Goal: Navigation & Orientation: Find specific page/section

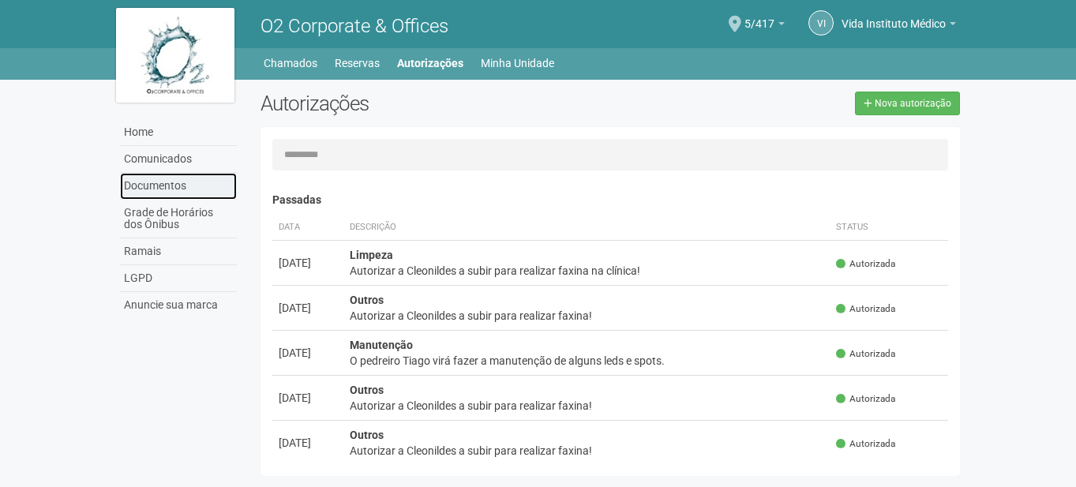
click at [180, 182] on link "Documentos" at bounding box center [178, 186] width 117 height 27
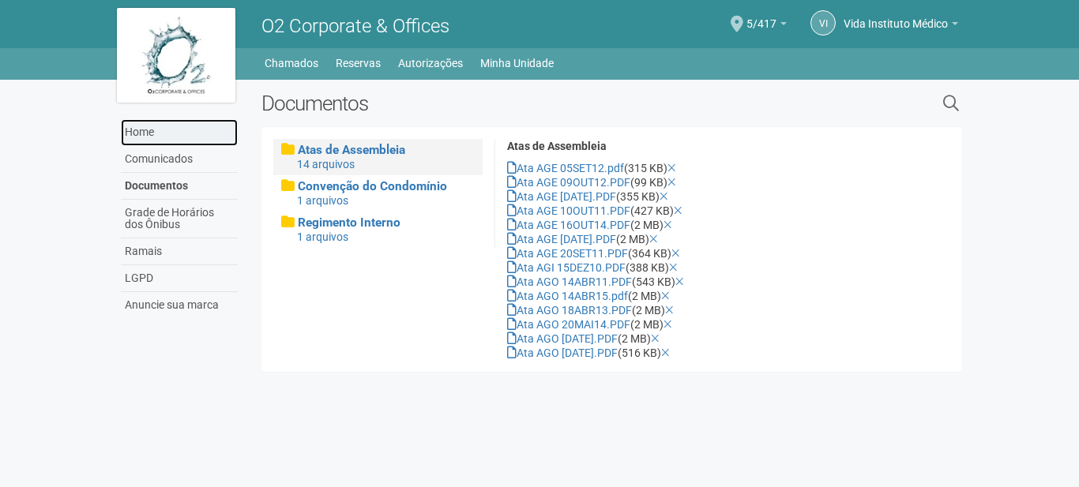
click at [174, 137] on link "Home" at bounding box center [179, 132] width 117 height 27
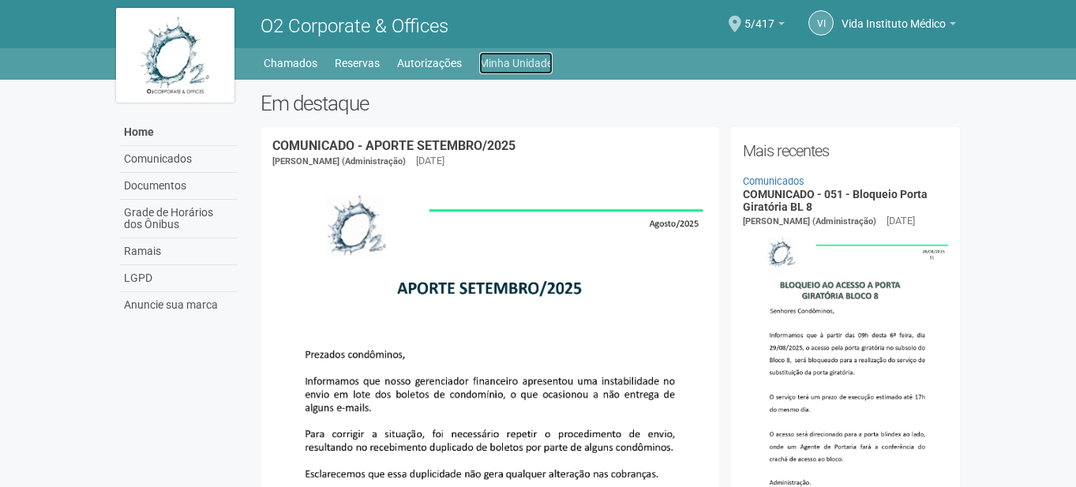
click at [512, 60] on link "Minha Unidade" at bounding box center [515, 63] width 73 height 22
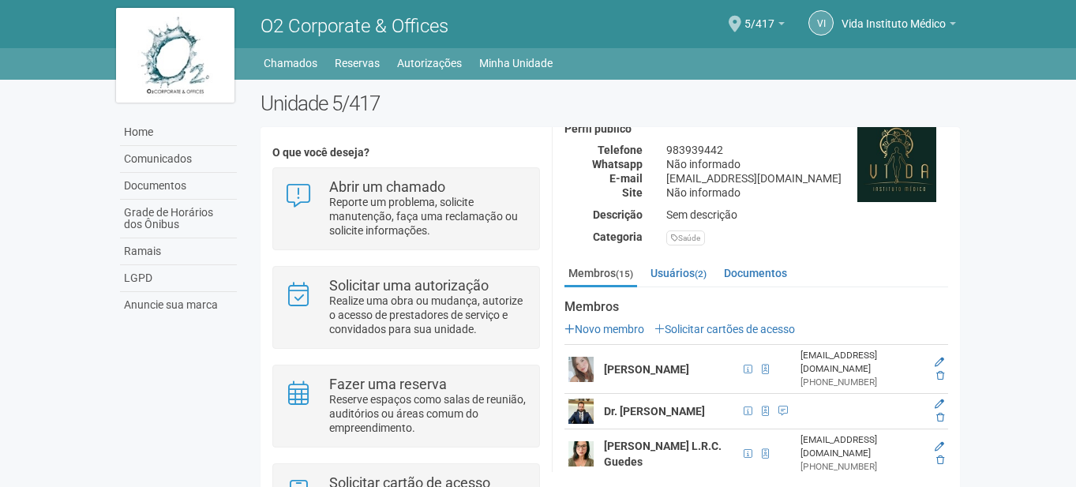
scroll to position [237, 0]
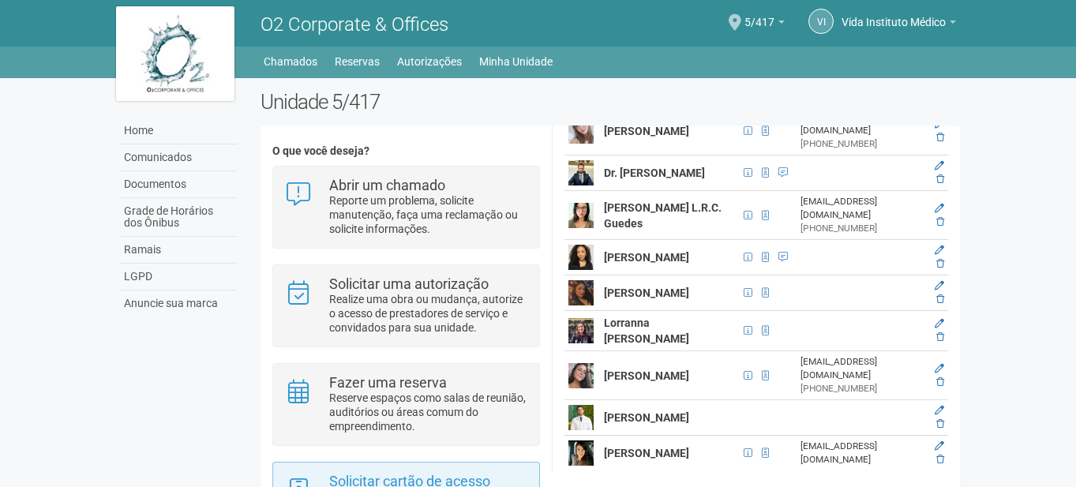
scroll to position [0, 0]
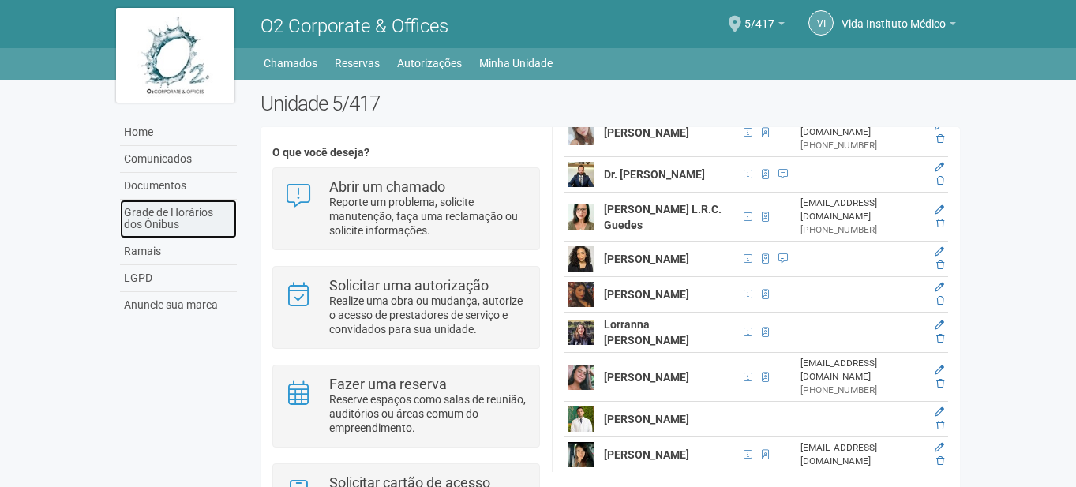
click at [177, 220] on link "Grade de Horários dos Ônibus" at bounding box center [178, 219] width 117 height 39
